Goal: Task Accomplishment & Management: Manage account settings

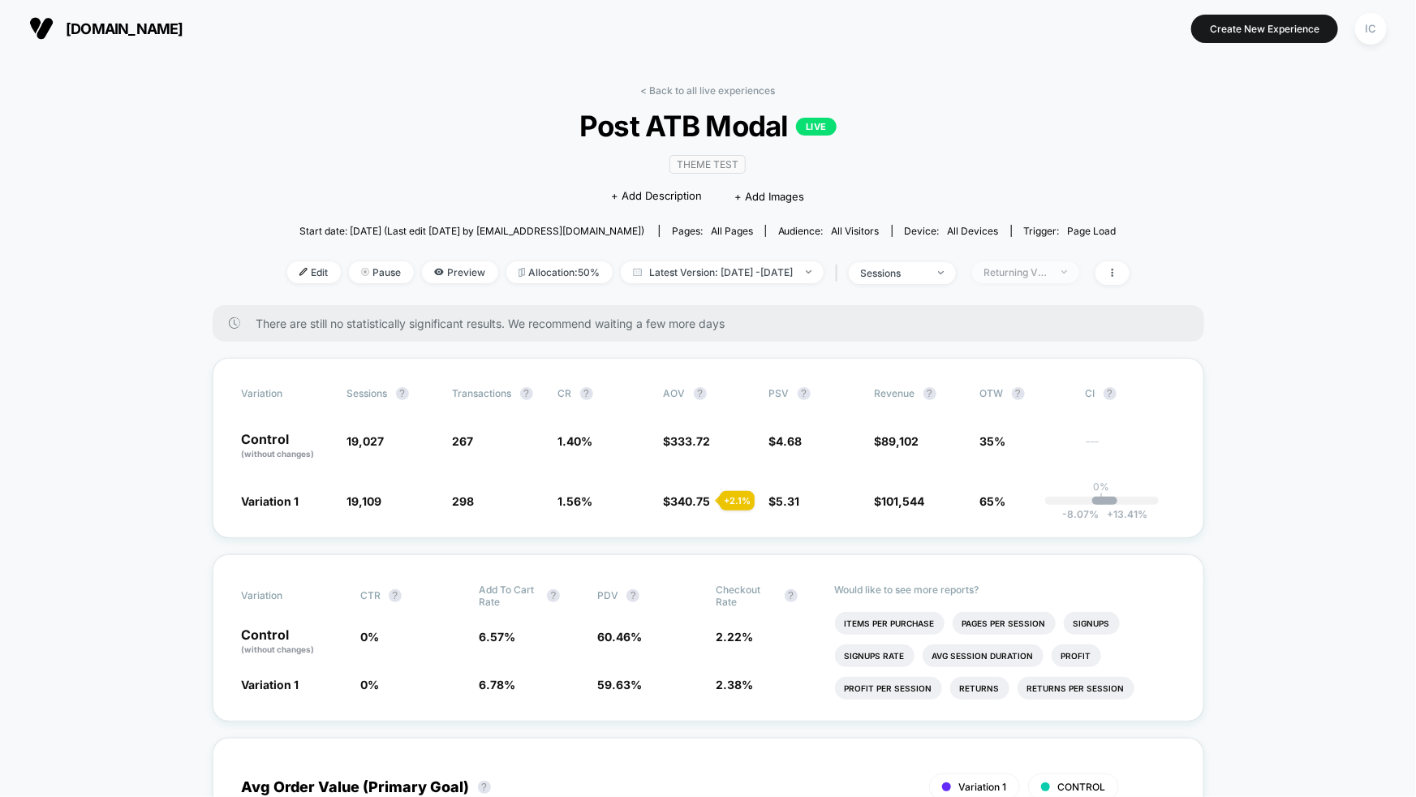
click at [1068, 280] on span "Returning Visitors" at bounding box center [1025, 272] width 107 height 22
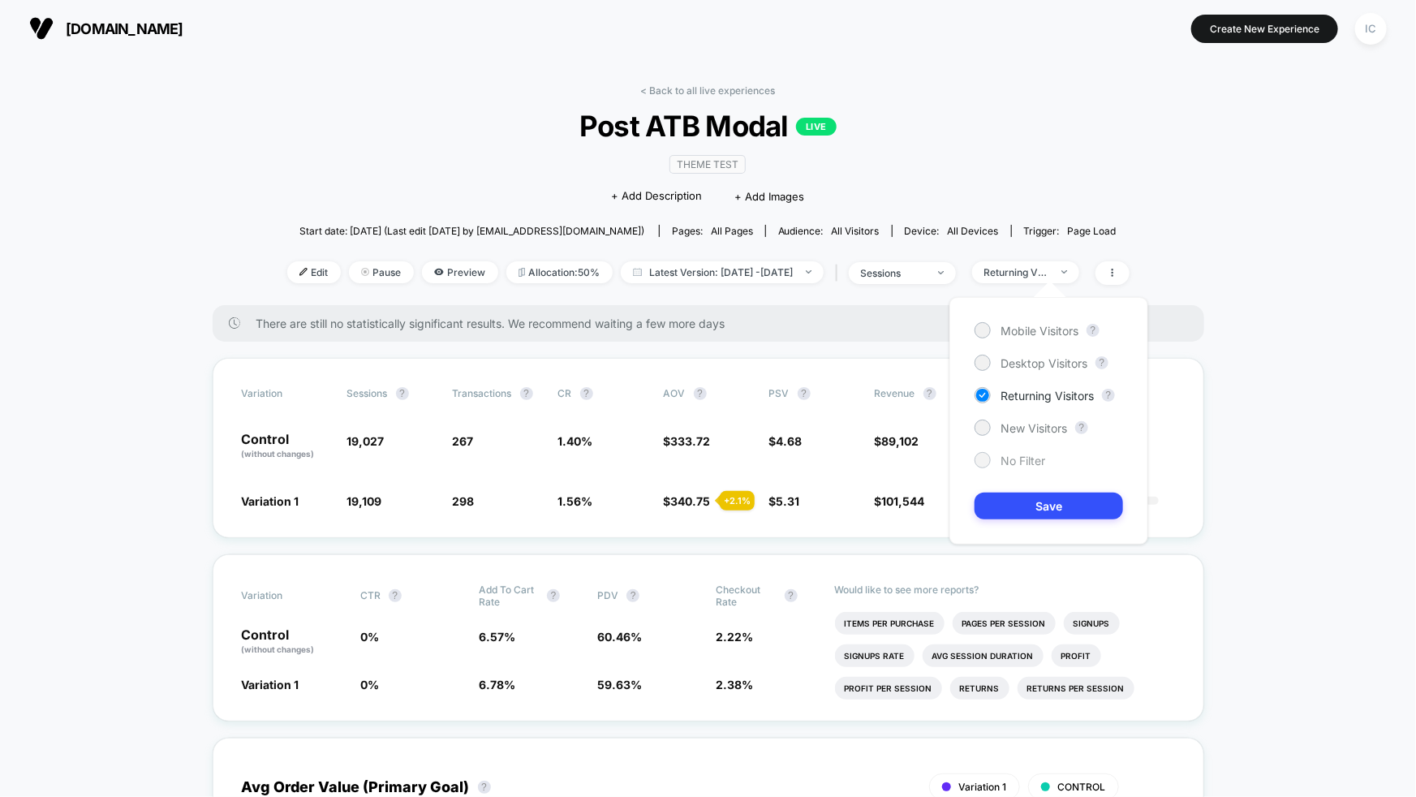
click at [1032, 464] on span "No Filter" at bounding box center [1023, 461] width 45 height 14
click at [1032, 502] on button "Save" at bounding box center [1049, 506] width 149 height 27
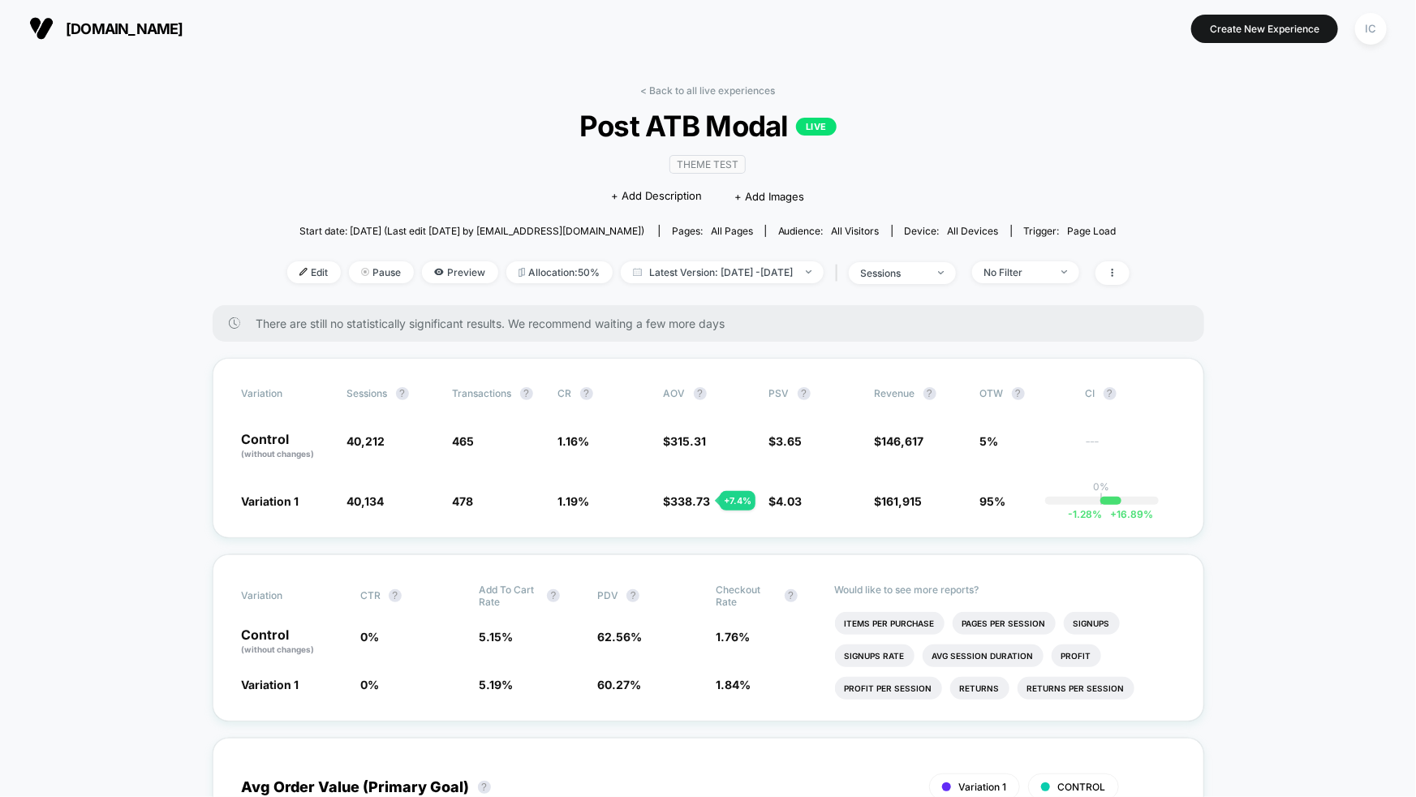
drag, startPoint x: 375, startPoint y: 229, endPoint x: 426, endPoint y: 228, distance: 51.1
click at [426, 228] on span "Start date: [DATE] (Last edit [DATE] by [EMAIL_ADDRESS][DOMAIN_NAME])" at bounding box center [472, 231] width 345 height 12
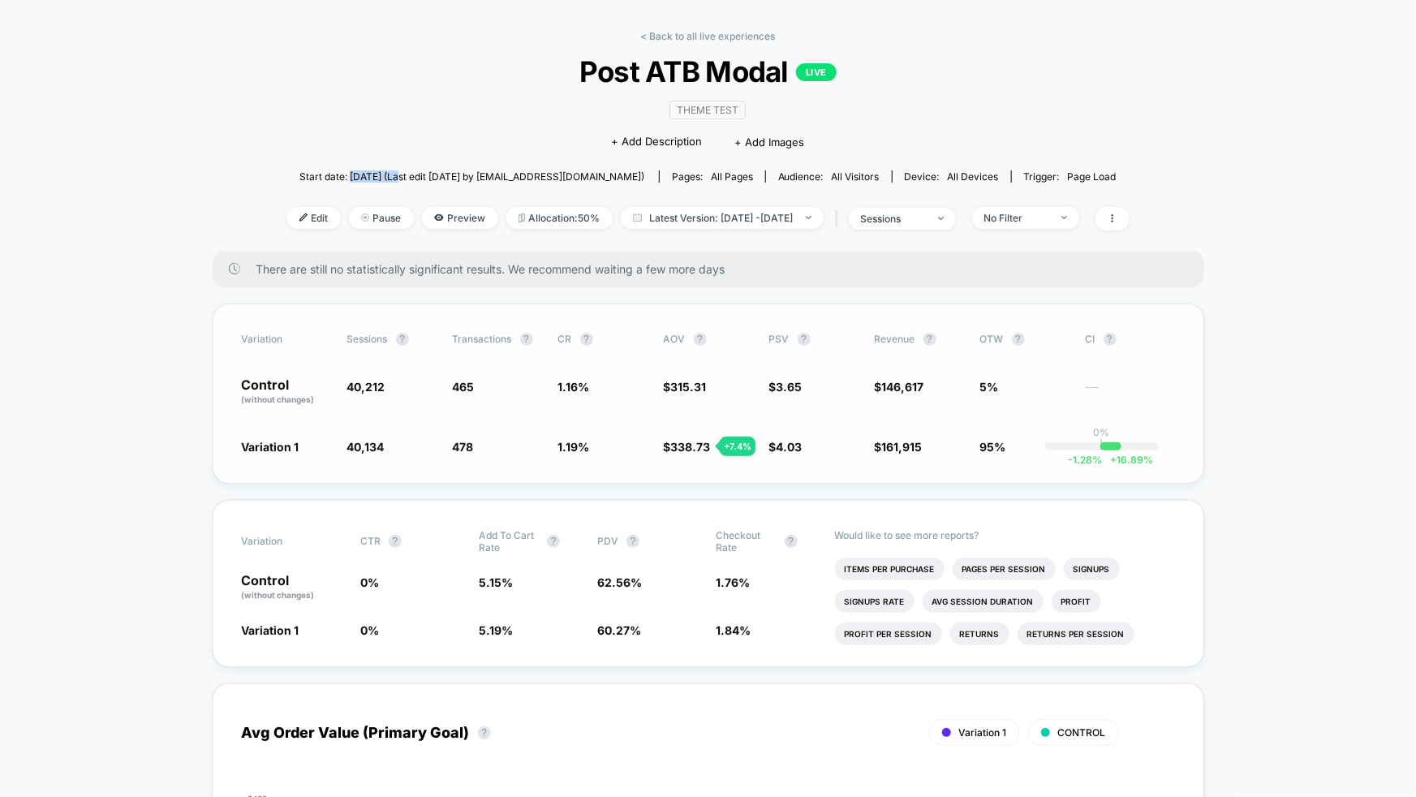
scroll to position [56, 0]
drag, startPoint x: 663, startPoint y: 337, endPoint x: 686, endPoint y: 341, distance: 23.1
click at [686, 341] on span "AOV ?" at bounding box center [708, 337] width 89 height 13
click at [693, 470] on div "Variation Sessions ? Transactions ? CR ? AOV ? PSV ? Revenue ? OTW ? CI ? Contr…" at bounding box center [709, 395] width 992 height 180
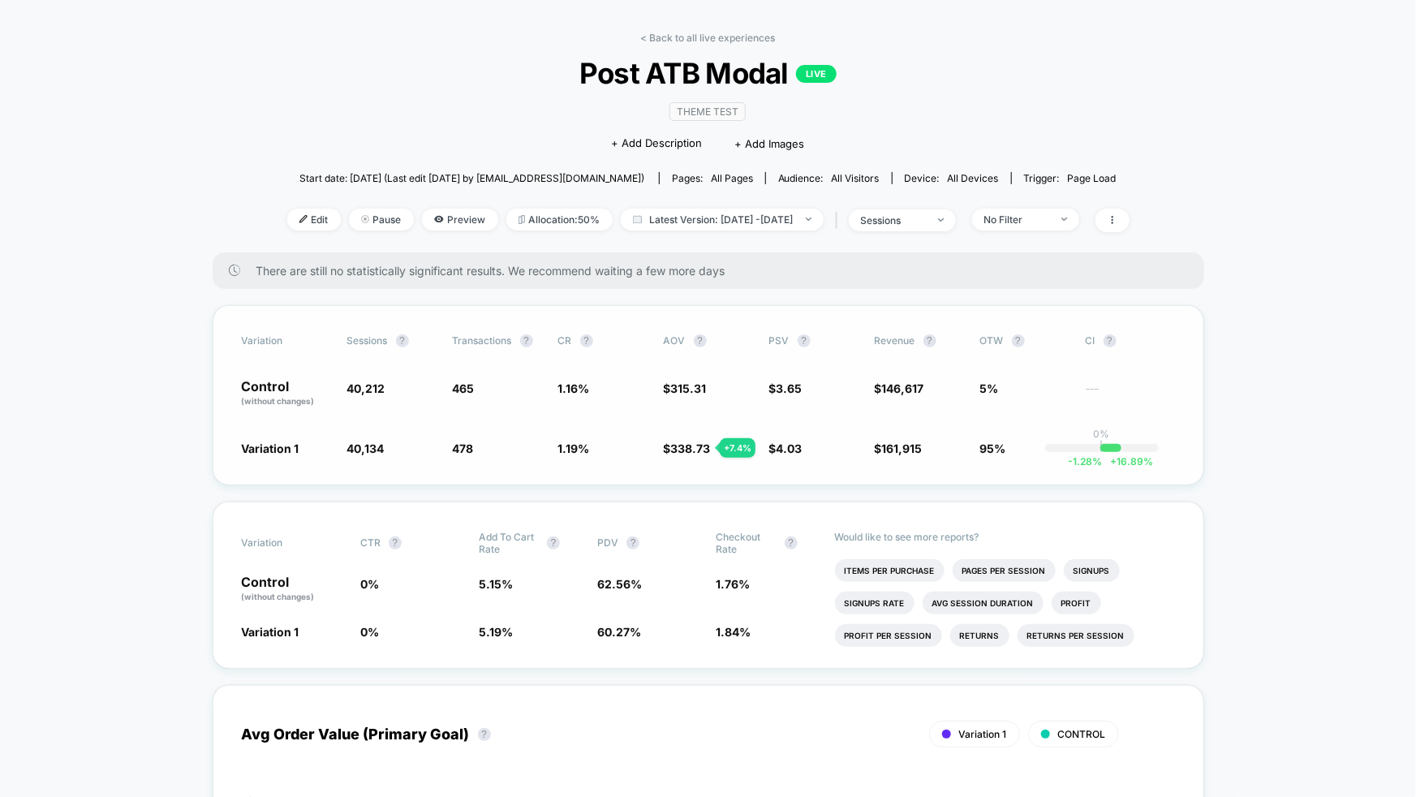
click at [703, 474] on div "Variation Sessions ? Transactions ? CR ? AOV ? PSV ? Revenue ? OTW ? CI ? Contr…" at bounding box center [709, 395] width 992 height 180
click at [984, 447] on span "95%" at bounding box center [994, 449] width 26 height 14
drag, startPoint x: 979, startPoint y: 446, endPoint x: 1007, endPoint y: 445, distance: 28.5
click at [1007, 445] on div "Variation 1 40,134 - 0.19 % 478 + 3 % 1.19 % + 3 % $ 338.73 + 7.4 % $ 4.03 + 10…" at bounding box center [708, 448] width 933 height 16
drag, startPoint x: 590, startPoint y: 448, endPoint x: 555, endPoint y: 386, distance: 70.9
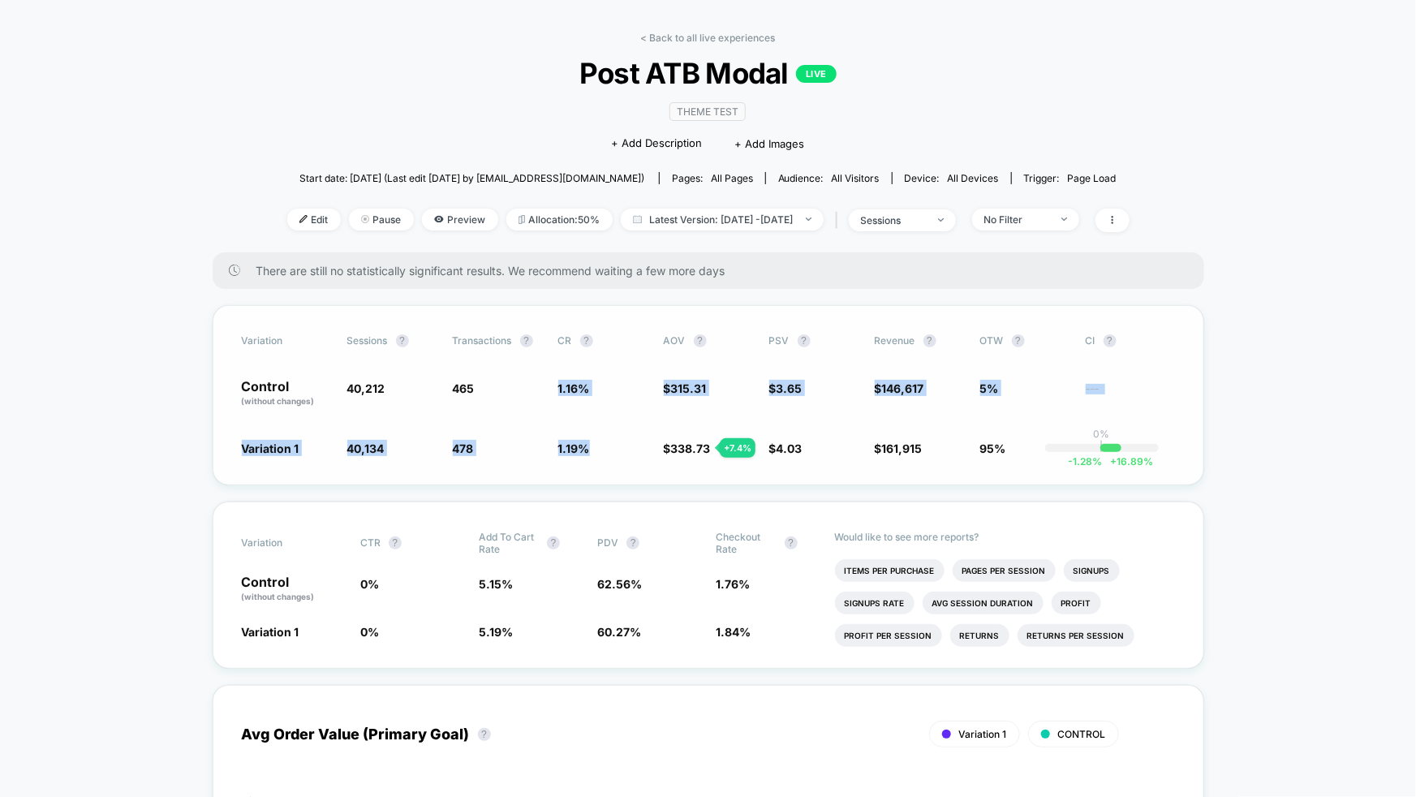
click at [555, 386] on div "Variation Sessions ? Transactions ? CR ? AOV ? PSV ? Revenue ? OTW ? CI ? Contr…" at bounding box center [709, 395] width 992 height 180
click at [556, 386] on div "Control (without changes) 40,212 465 1.16 % $ 315.31 $ 3.65 $ 146,617 5% ---" at bounding box center [708, 394] width 933 height 28
click at [1050, 222] on div "No Filter" at bounding box center [1017, 219] width 65 height 12
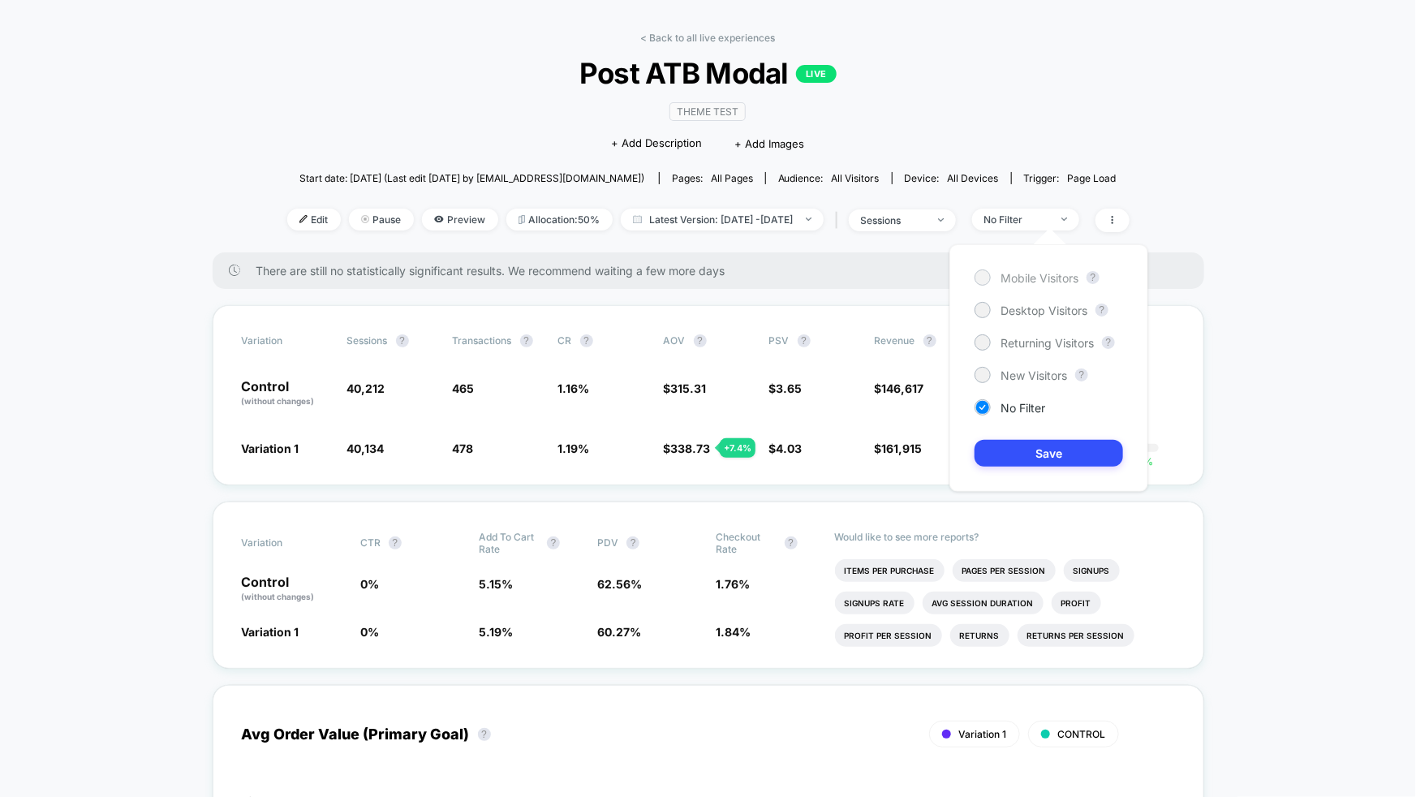
click at [1030, 278] on span "Mobile Visitors" at bounding box center [1040, 278] width 78 height 14
click at [1037, 459] on button "Save" at bounding box center [1049, 453] width 149 height 27
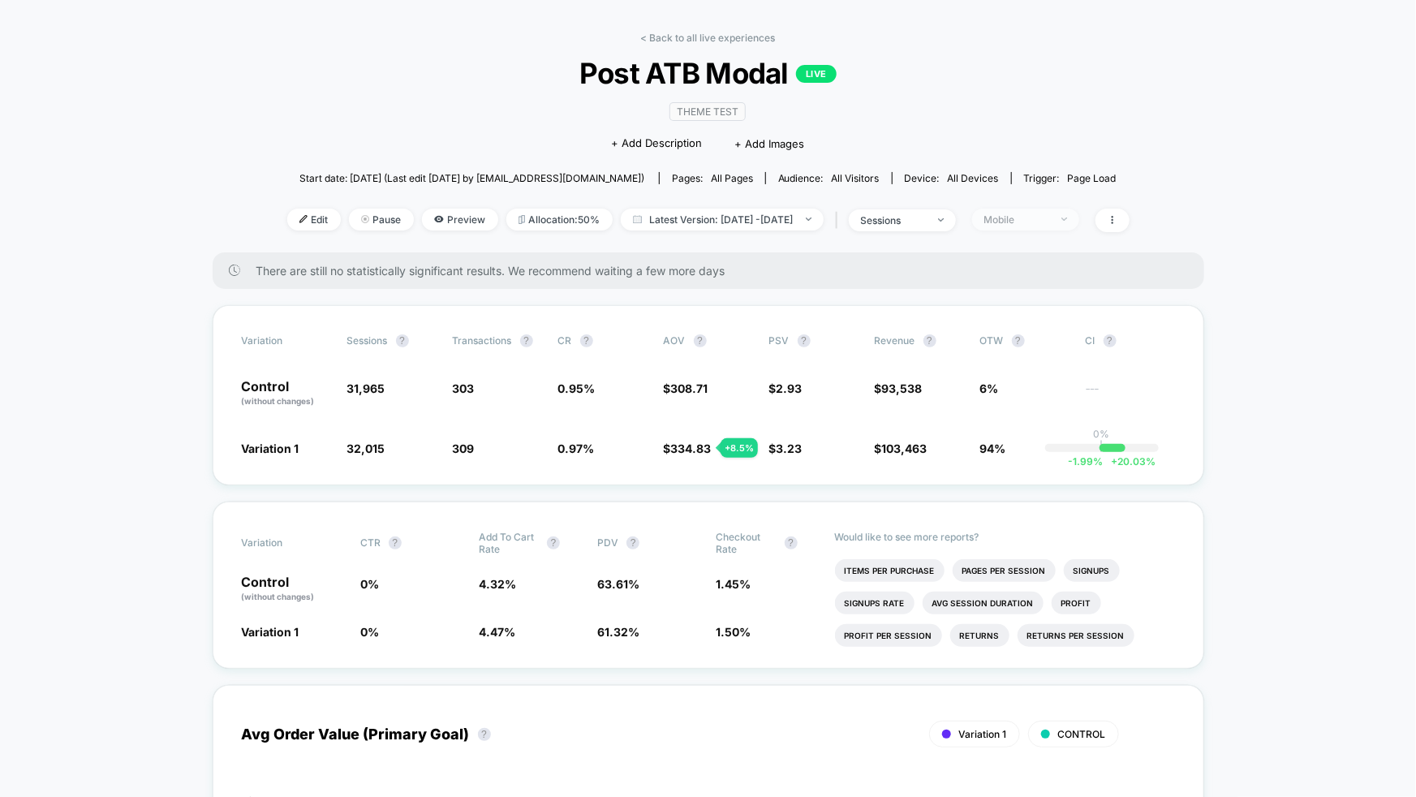
click at [1047, 213] on div "Mobile" at bounding box center [1017, 219] width 65 height 12
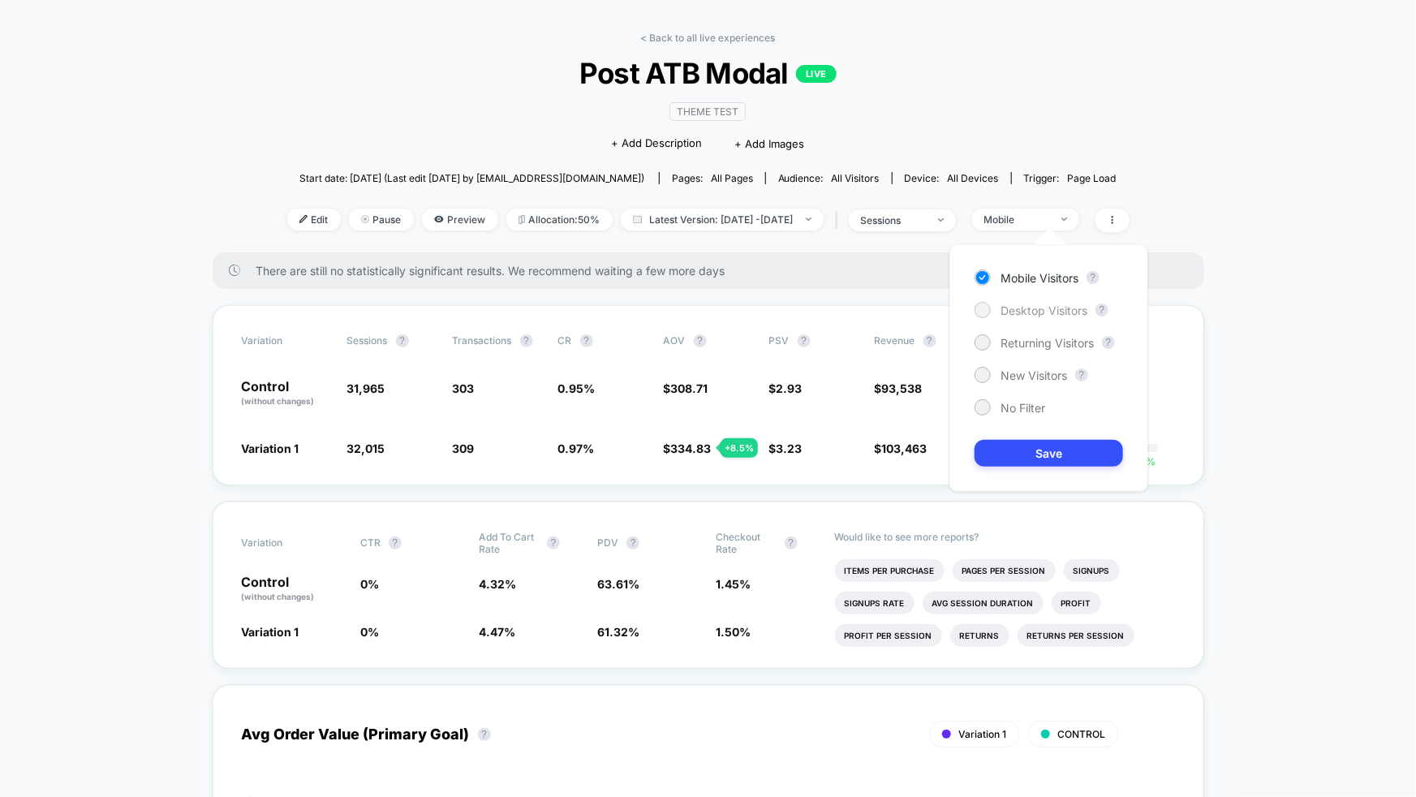
click at [1041, 304] on span "Desktop Visitors" at bounding box center [1044, 311] width 87 height 14
click at [1054, 444] on button "Save" at bounding box center [1049, 453] width 149 height 27
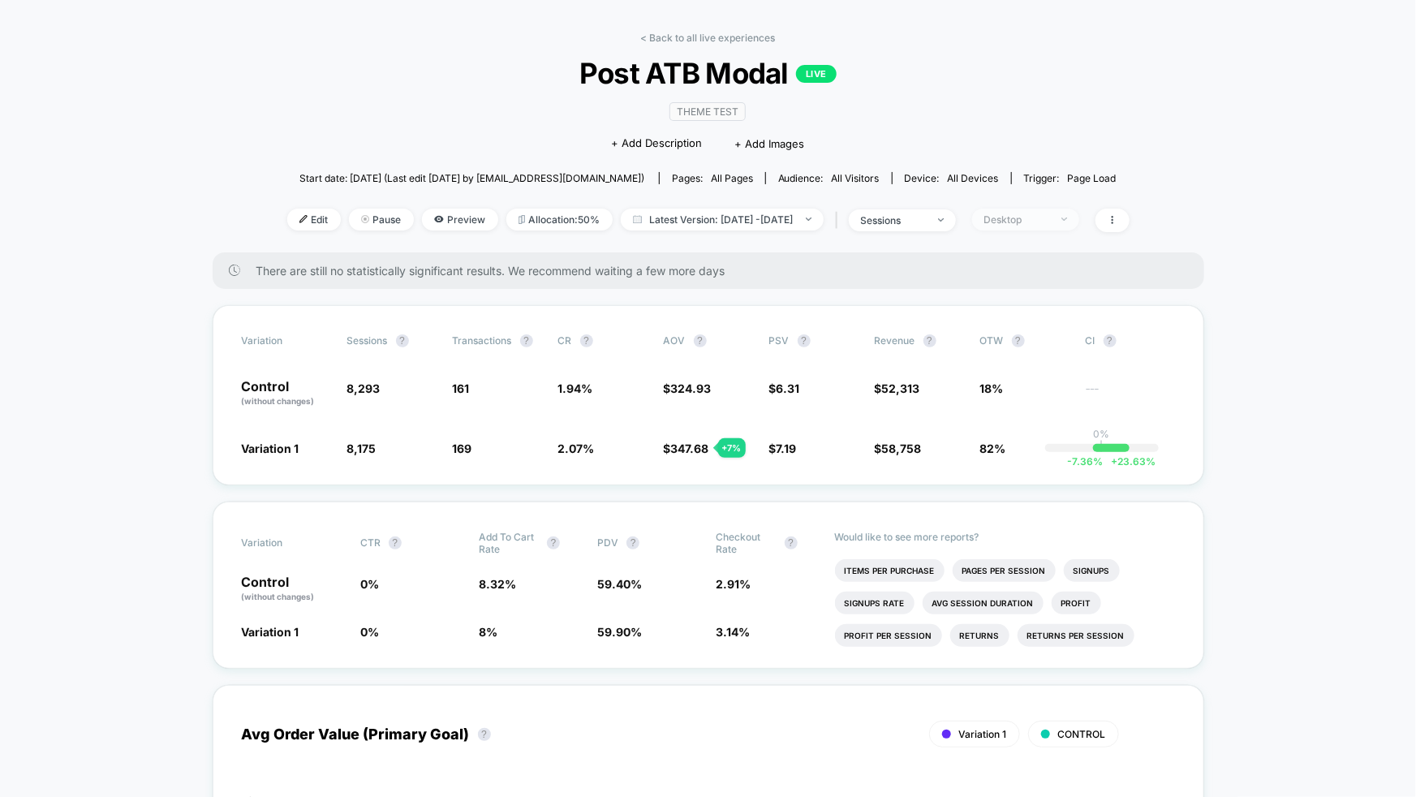
click at [1079, 226] on span "Desktop" at bounding box center [1025, 220] width 107 height 22
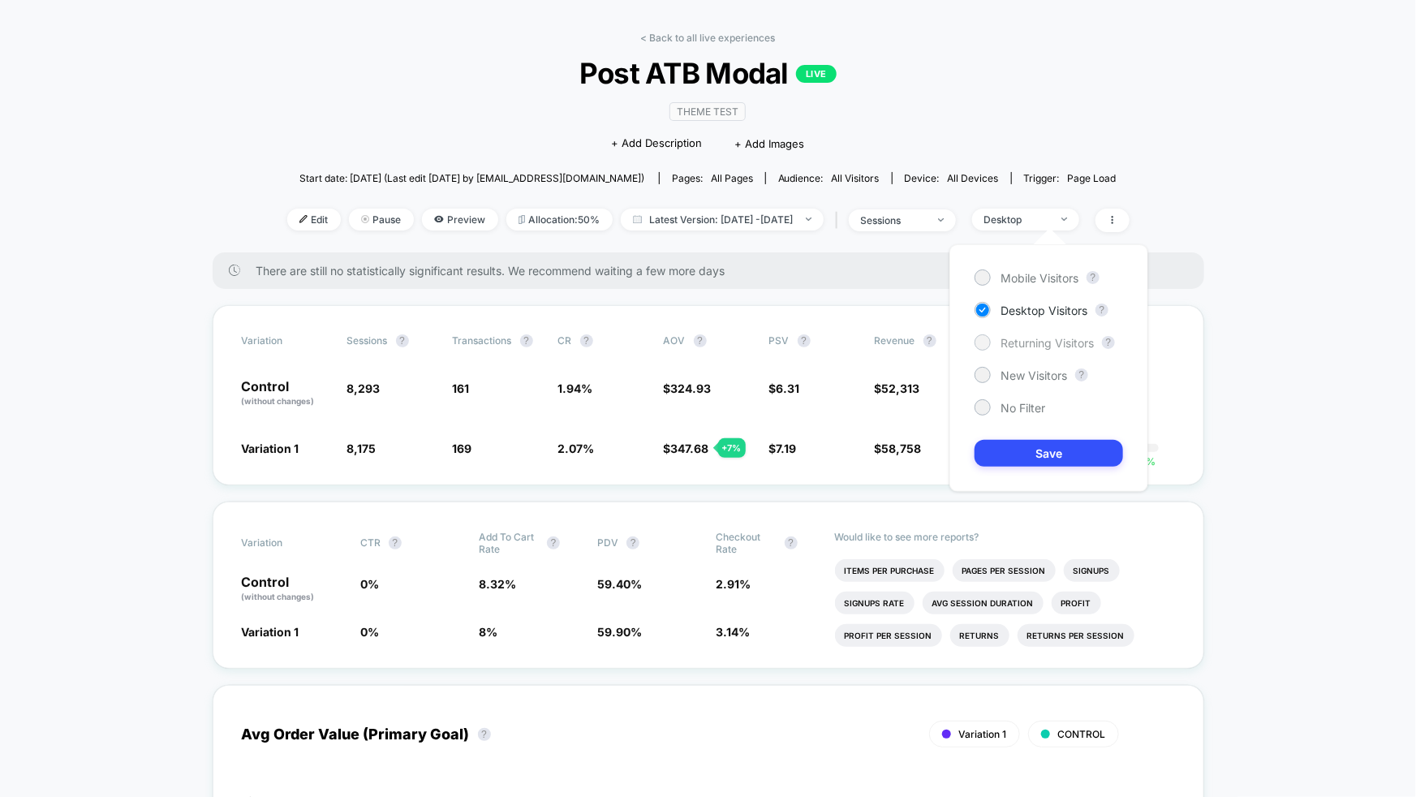
click at [1044, 343] on span "Returning Visitors" at bounding box center [1047, 343] width 93 height 14
click at [1064, 442] on button "Save" at bounding box center [1049, 453] width 149 height 27
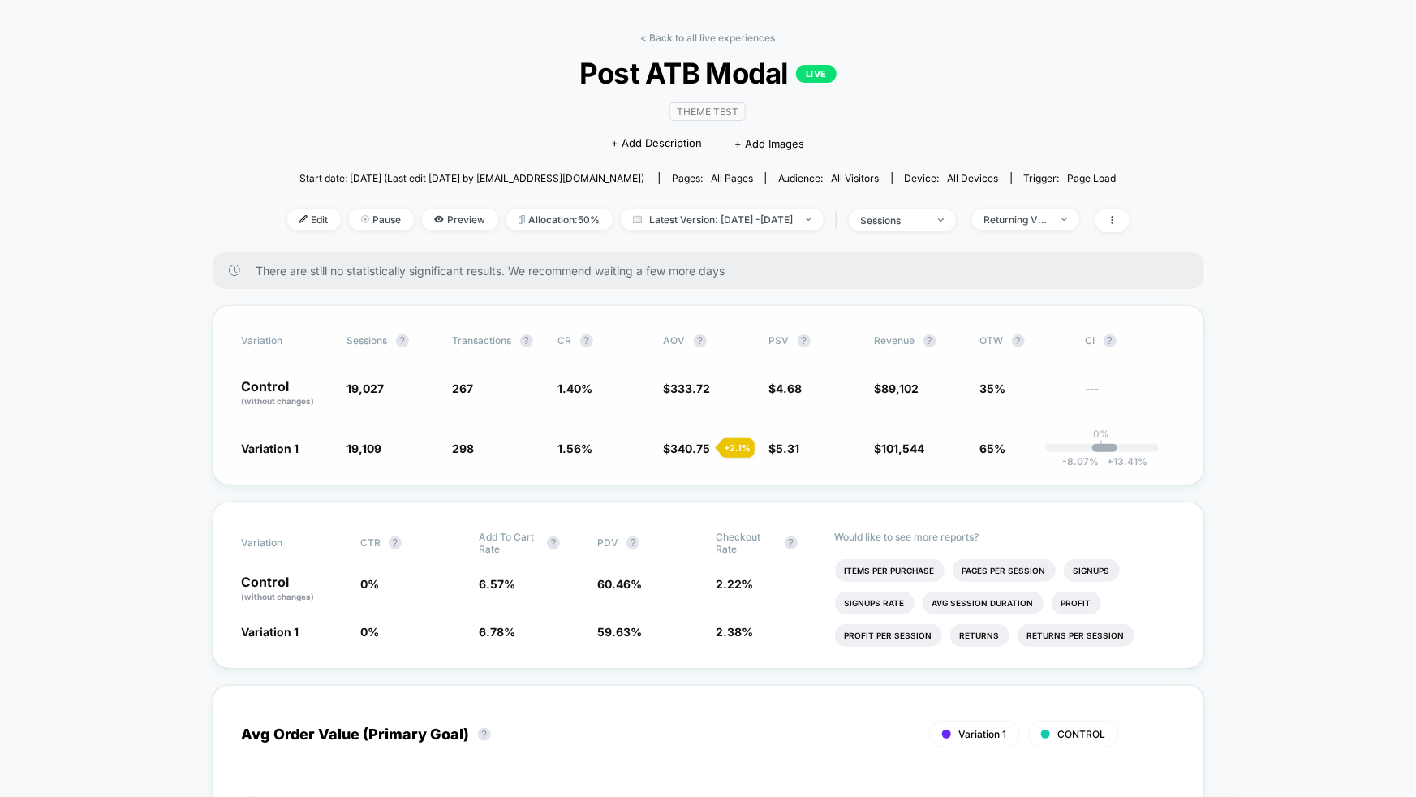
click at [1011, 461] on div "Variation Sessions ? Transactions ? CR ? AOV ? PSV ? Revenue ? OTW ? CI ? Contr…" at bounding box center [709, 395] width 992 height 180
drag, startPoint x: 1013, startPoint y: 449, endPoint x: 991, endPoint y: 386, distance: 66.2
click at [991, 386] on div "Variation Sessions ? Transactions ? CR ? AOV ? PSV ? Revenue ? OTW ? CI ? Contr…" at bounding box center [709, 395] width 992 height 180
click at [1020, 470] on div "Variation Sessions ? Transactions ? CR ? AOV ? PSV ? Revenue ? OTW ? CI ? Contr…" at bounding box center [709, 395] width 992 height 180
click at [1050, 222] on div "Returning Visitors" at bounding box center [1017, 219] width 65 height 12
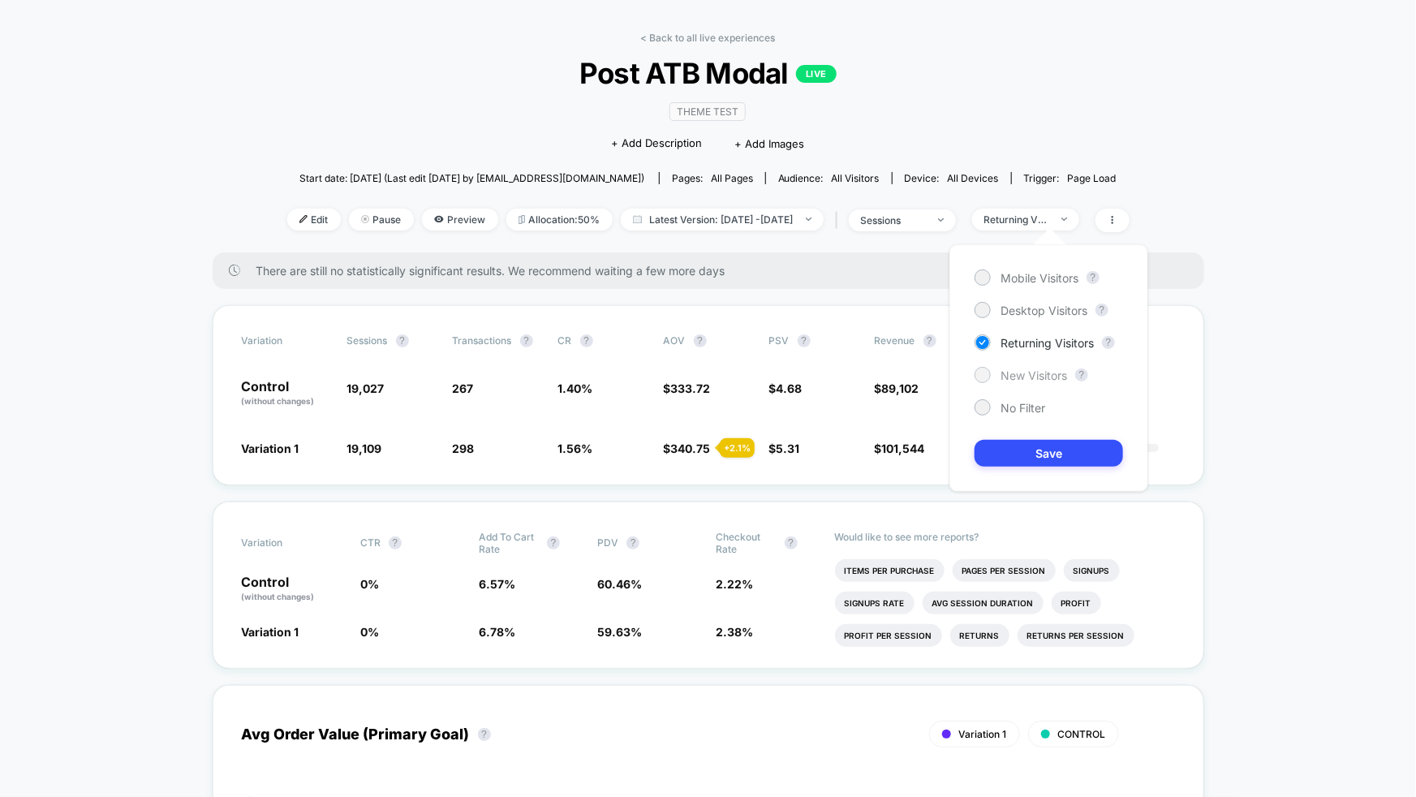
click at [1032, 372] on span "New Visitors" at bounding box center [1034, 376] width 67 height 14
click at [1050, 455] on button "Save" at bounding box center [1049, 453] width 149 height 27
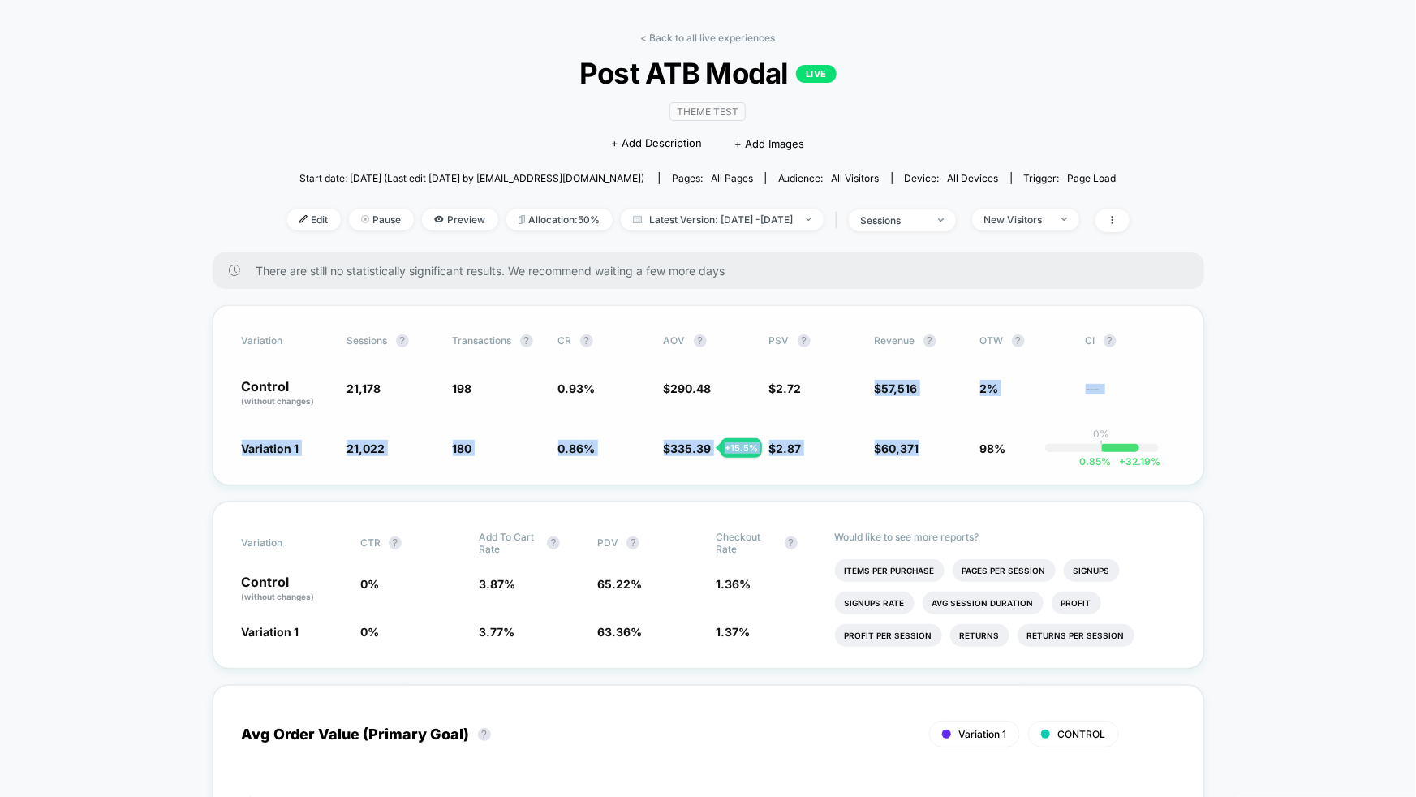
drag, startPoint x: 922, startPoint y: 450, endPoint x: 877, endPoint y: 376, distance: 86.3
click at [877, 376] on div "Variation Sessions ? Transactions ? CR ? AOV ? PSV ? Revenue ? OTW ? CI ? Contr…" at bounding box center [709, 395] width 992 height 180
click at [929, 456] on div "Variation Sessions ? Transactions ? CR ? AOV ? PSV ? Revenue ? OTW ? CI ? Contr…" at bounding box center [709, 395] width 992 height 180
drag, startPoint x: 596, startPoint y: 450, endPoint x: 561, endPoint y: 447, distance: 35.1
click at [561, 447] on span "0.86 % - 8.4 %" at bounding box center [602, 448] width 89 height 16
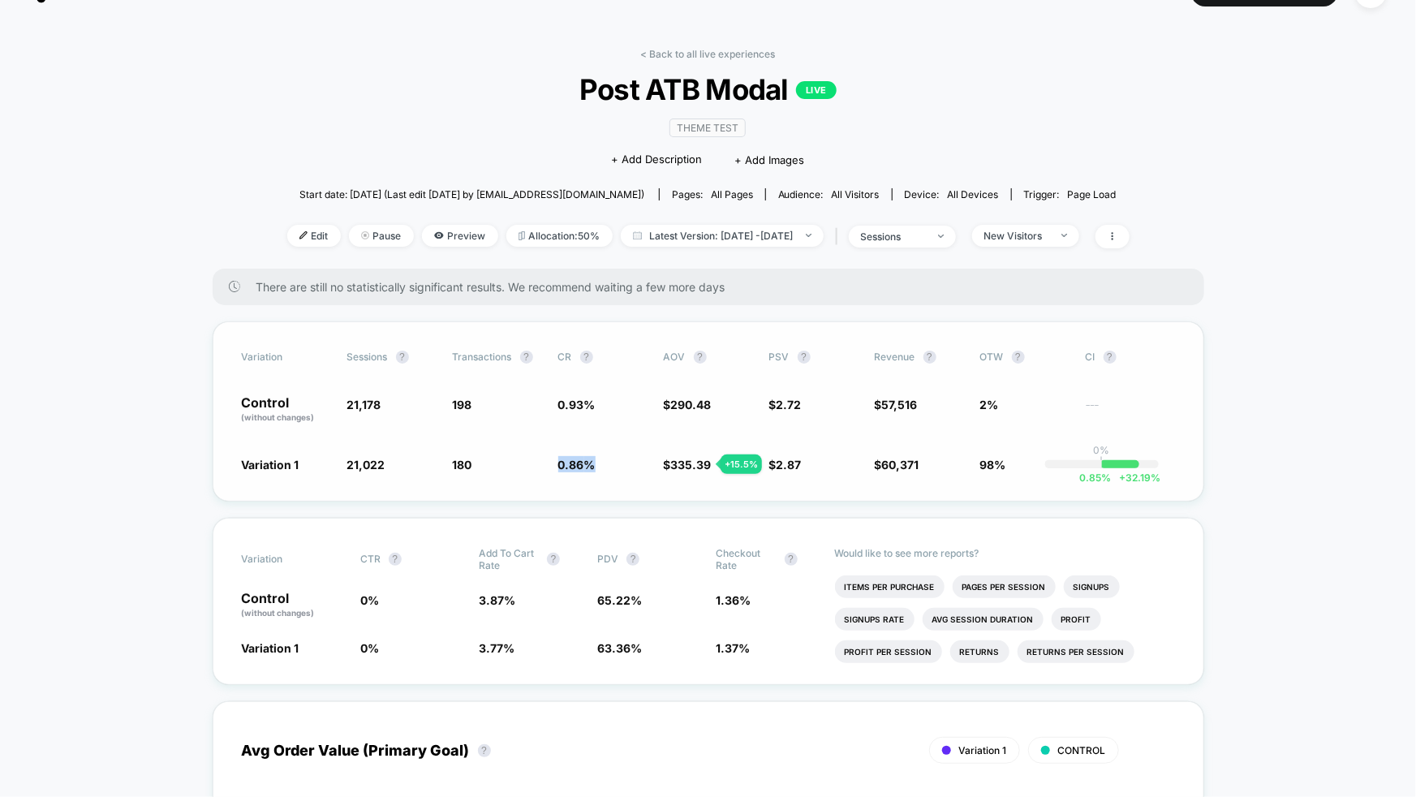
scroll to position [34, 0]
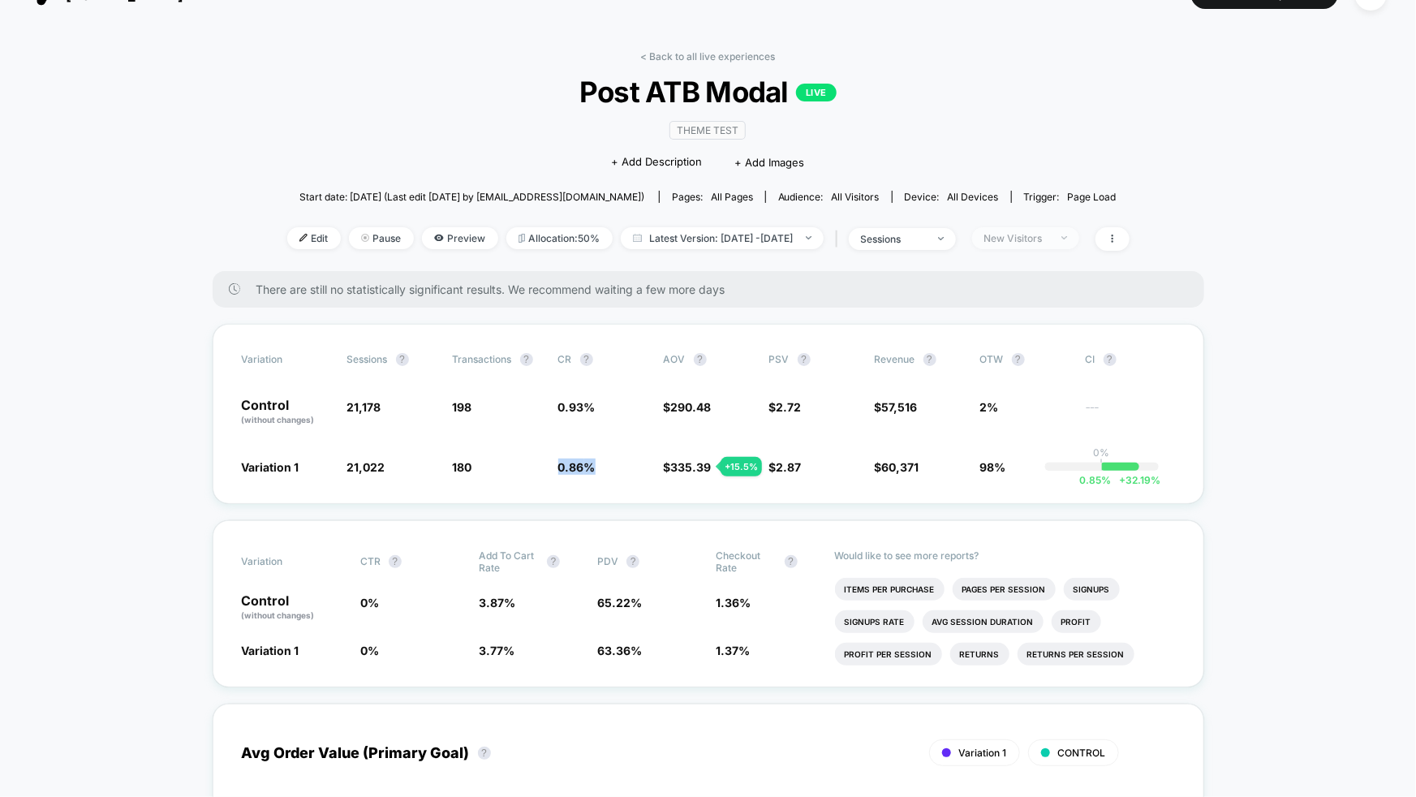
click at [1050, 235] on div "New Visitors" at bounding box center [1017, 238] width 65 height 12
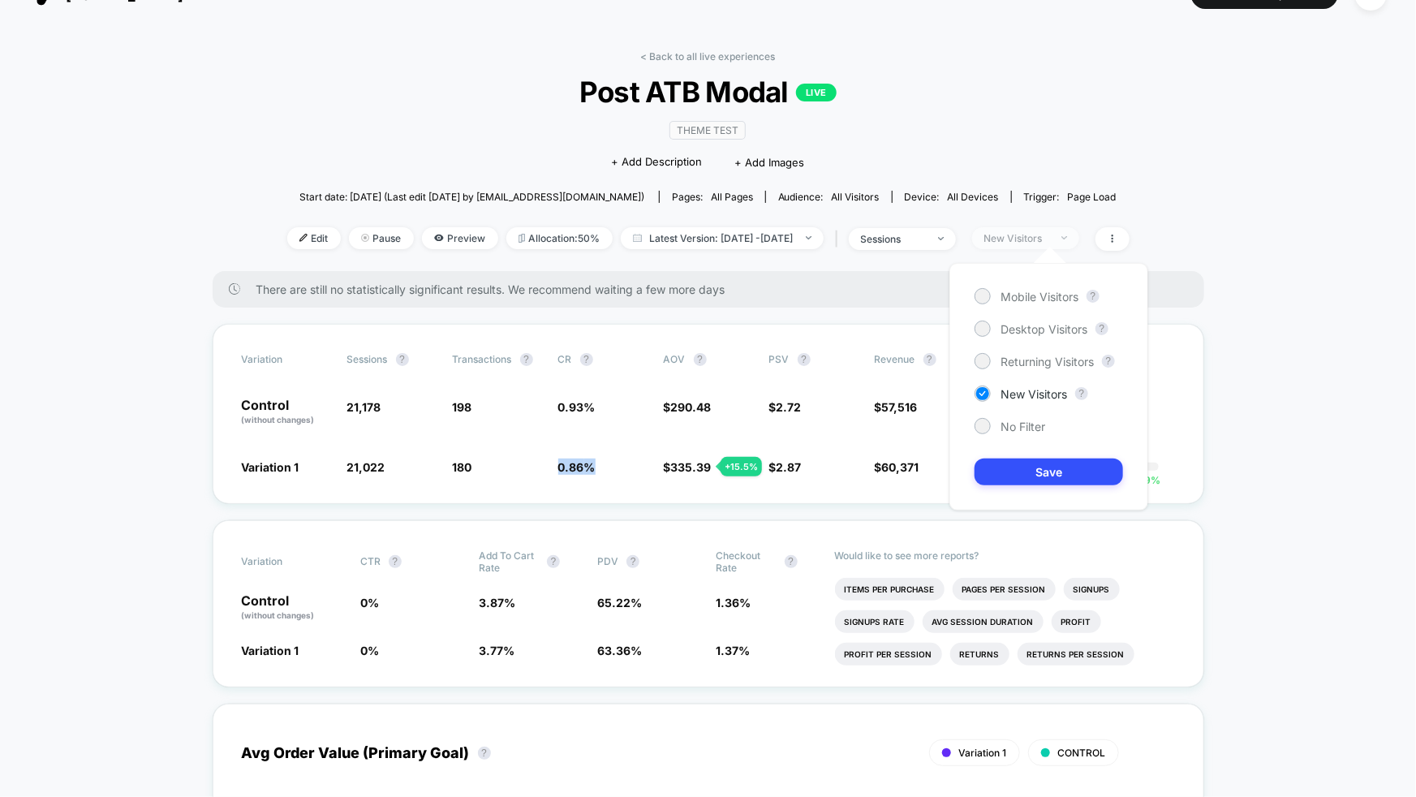
click at [1050, 236] on div "New Visitors" at bounding box center [1017, 238] width 65 height 12
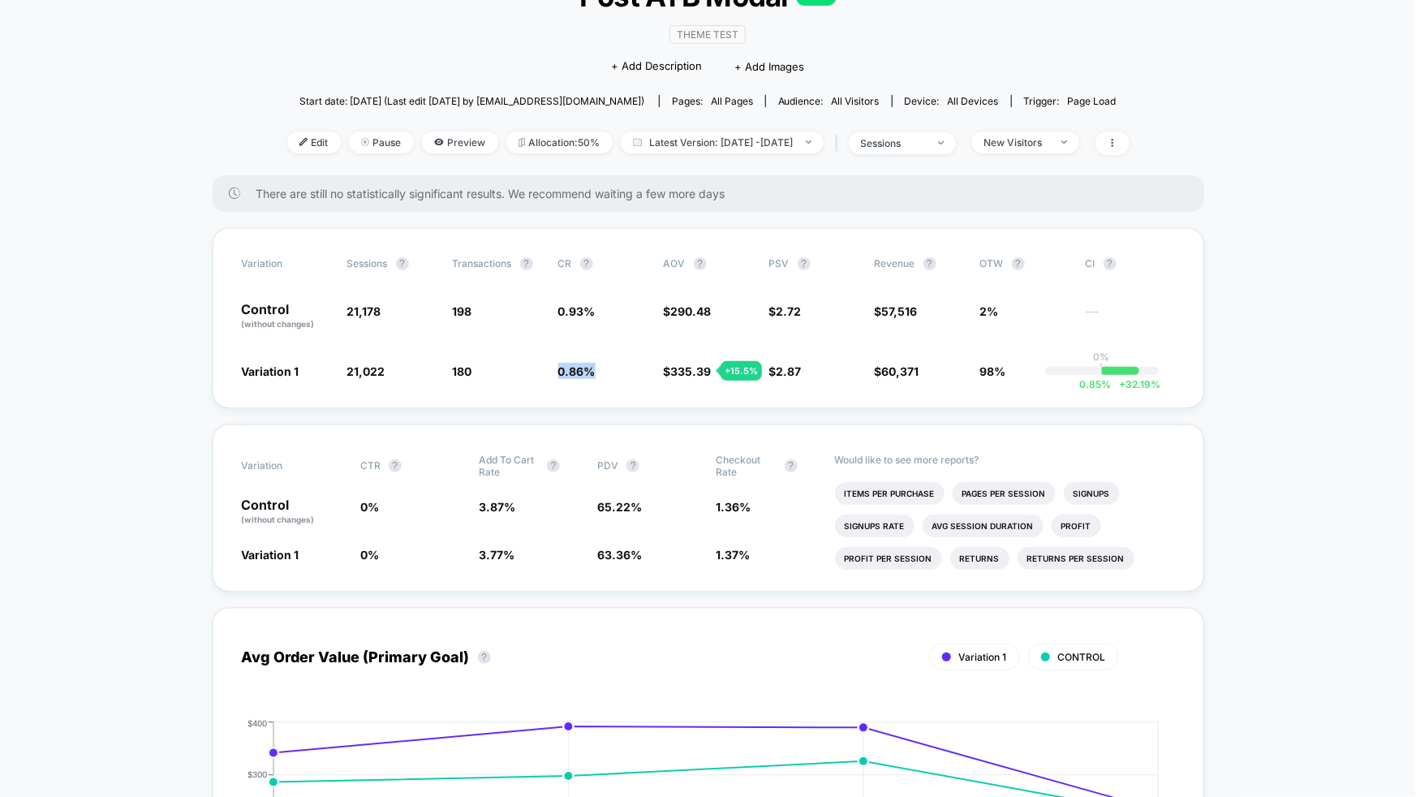
scroll to position [114, 0]
